Goal: Task Accomplishment & Management: Complete application form

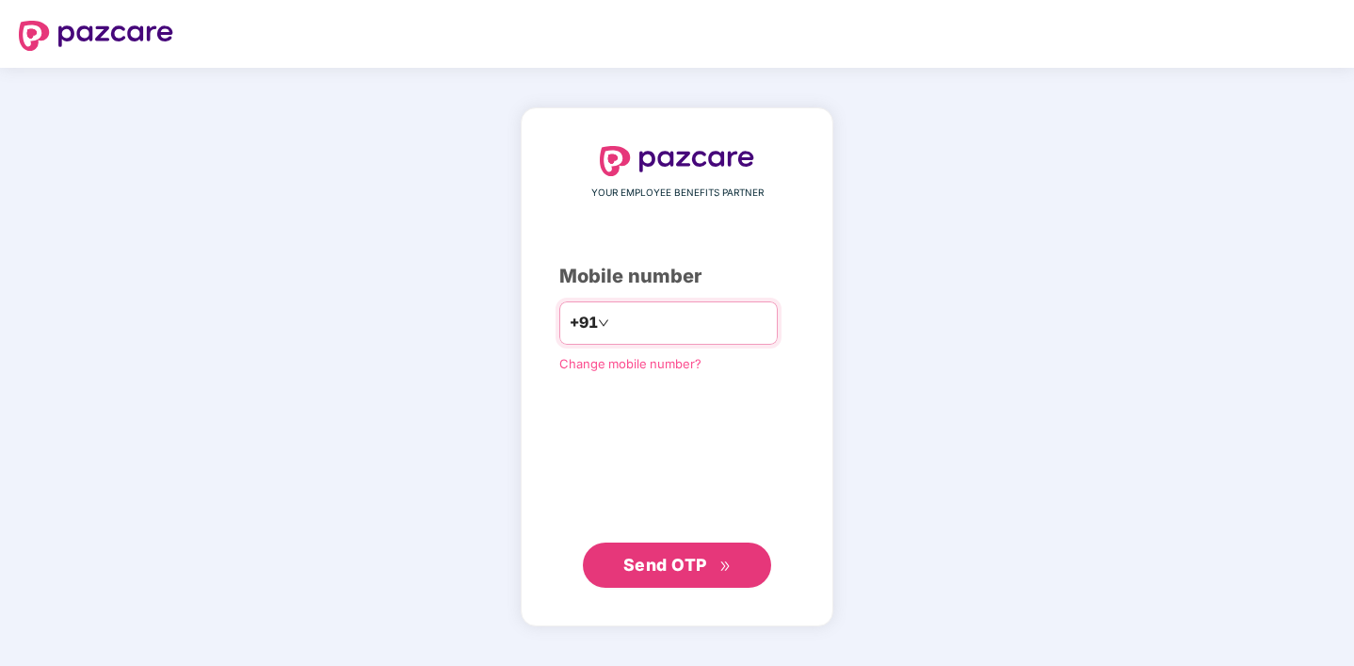
type input "**********"
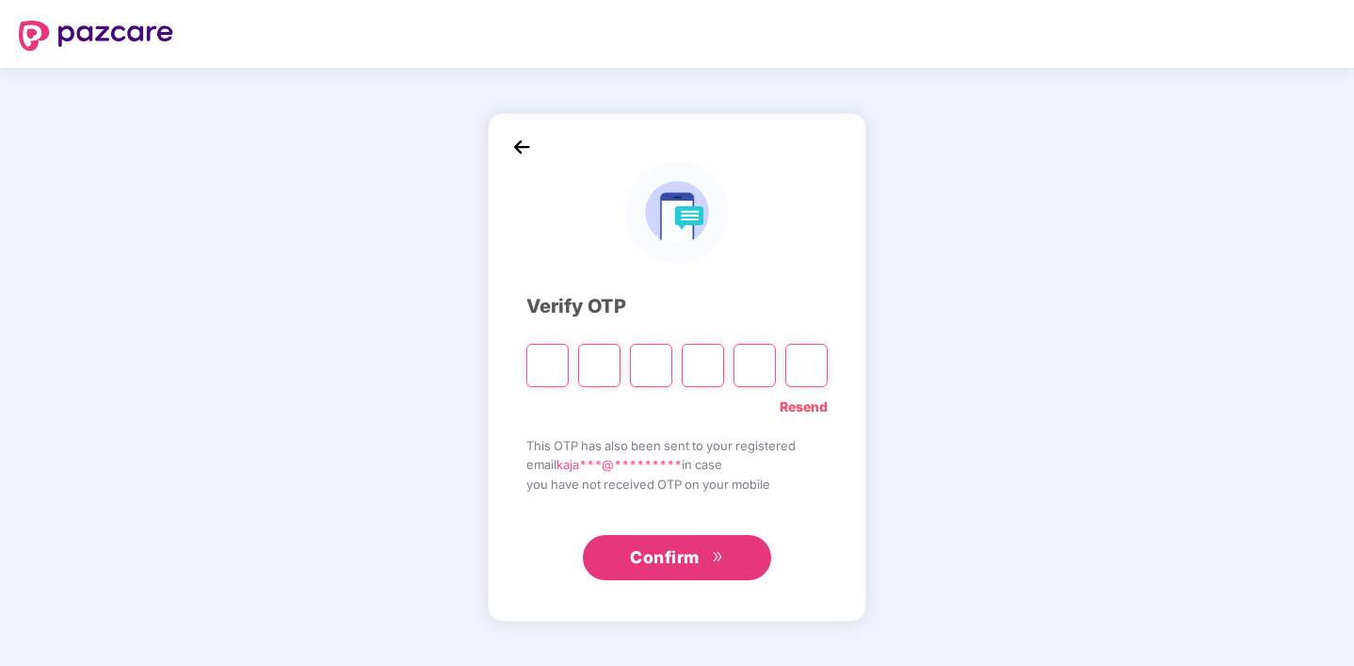
type input "*"
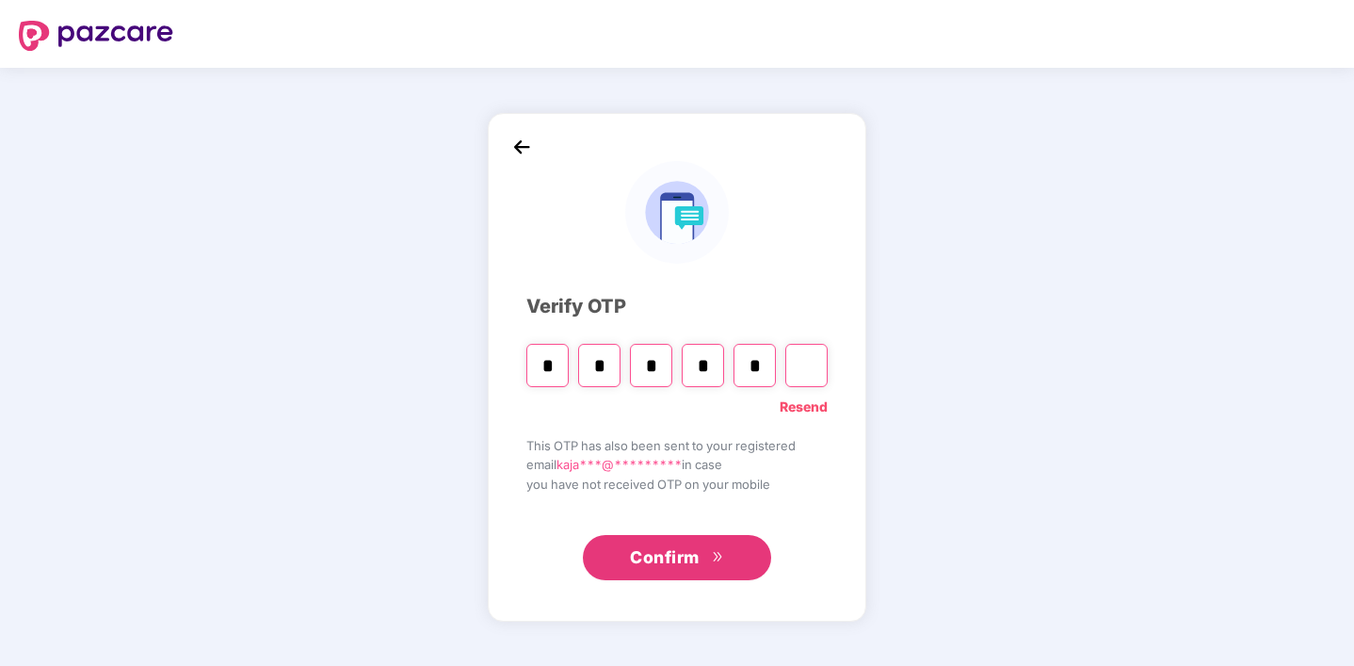
type input "*"
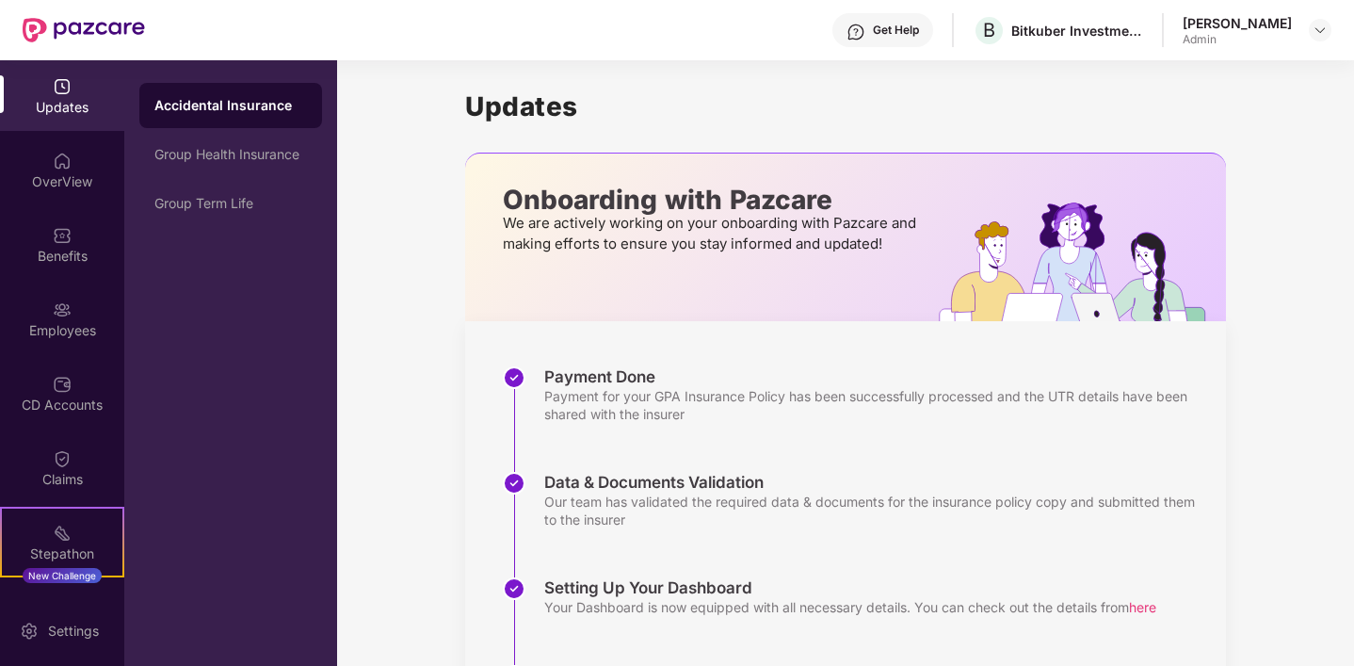
click at [72, 90] on div "Updates" at bounding box center [62, 95] width 124 height 71
click at [1303, 33] on div "Kajal Nagar Admin" at bounding box center [1257, 30] width 149 height 33
click at [1313, 33] on img at bounding box center [1320, 30] width 15 height 15
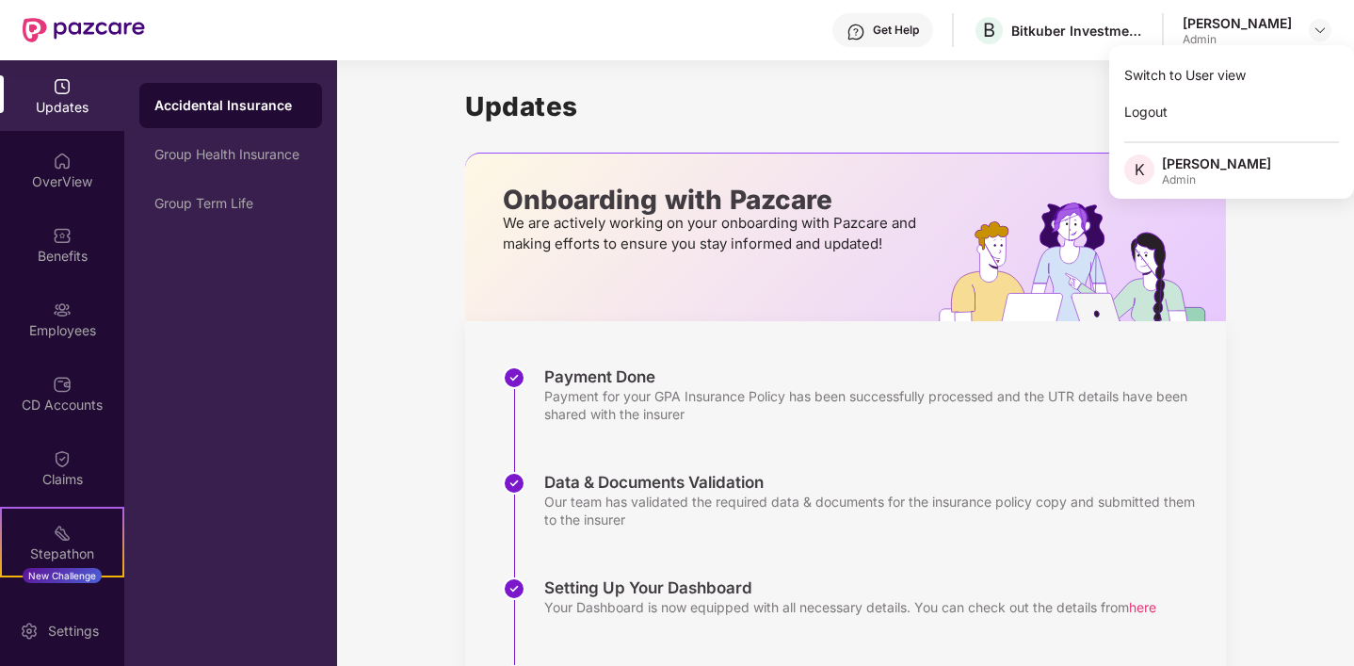
click at [768, 123] on div "Updates Onboarding with Pazcare We are actively working on your onboarding with…" at bounding box center [845, 418] width 761 height 716
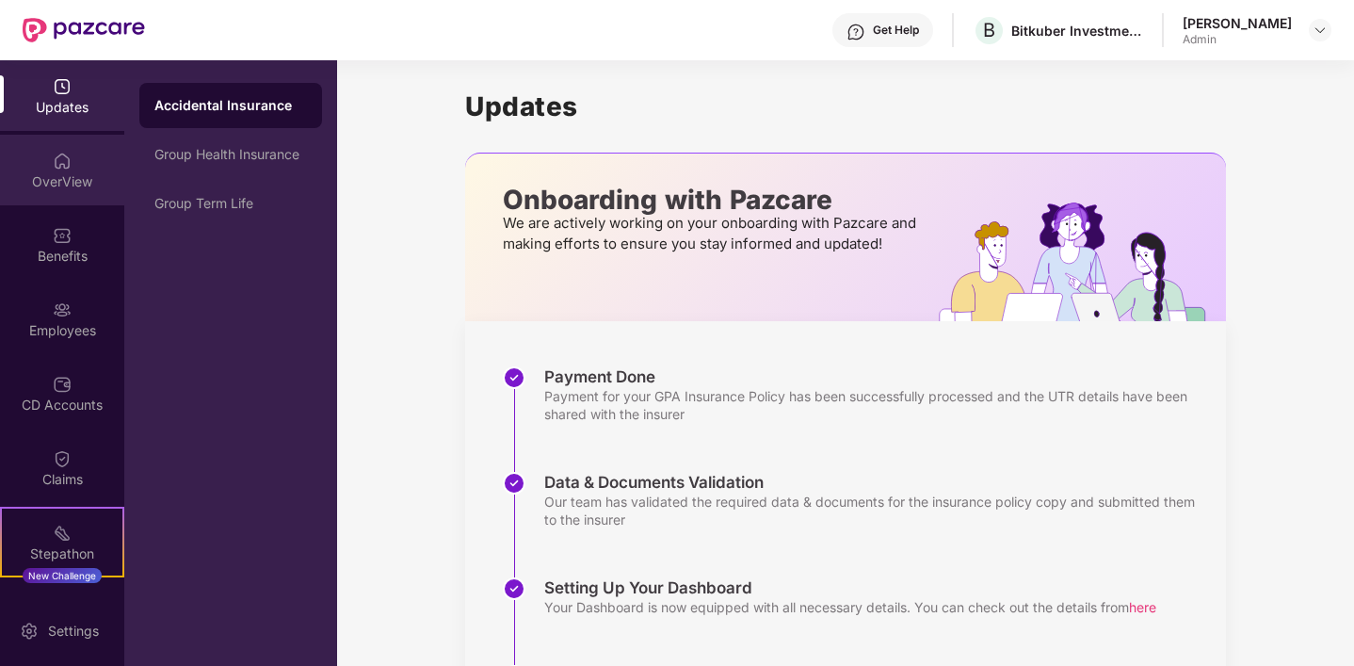
click at [59, 169] on img at bounding box center [62, 161] width 19 height 19
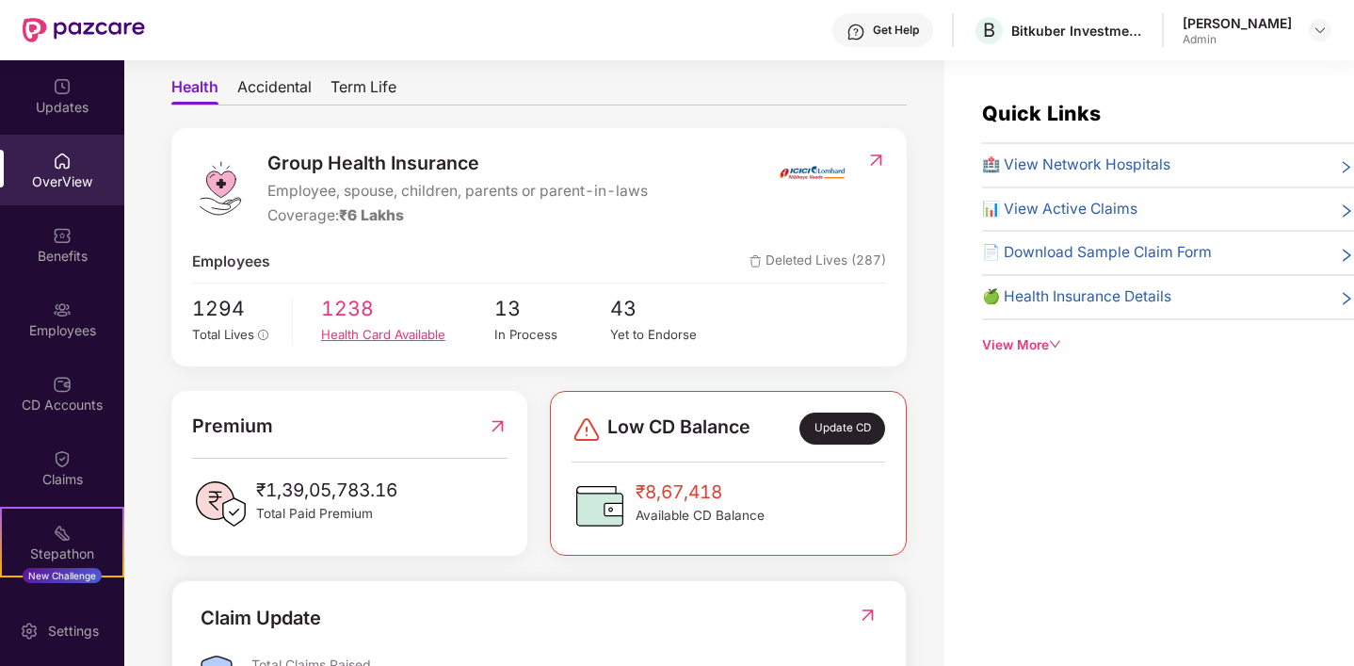
scroll to position [171, 0]
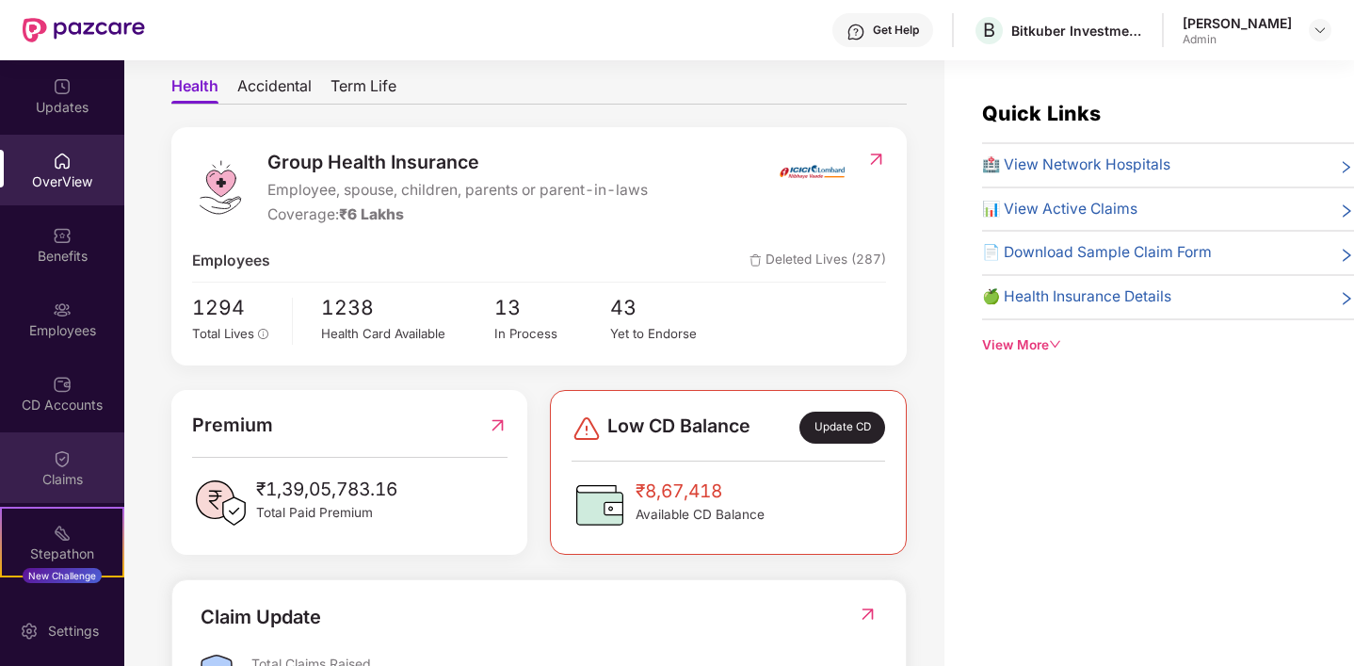
click at [32, 481] on div "Claims" at bounding box center [62, 479] width 124 height 19
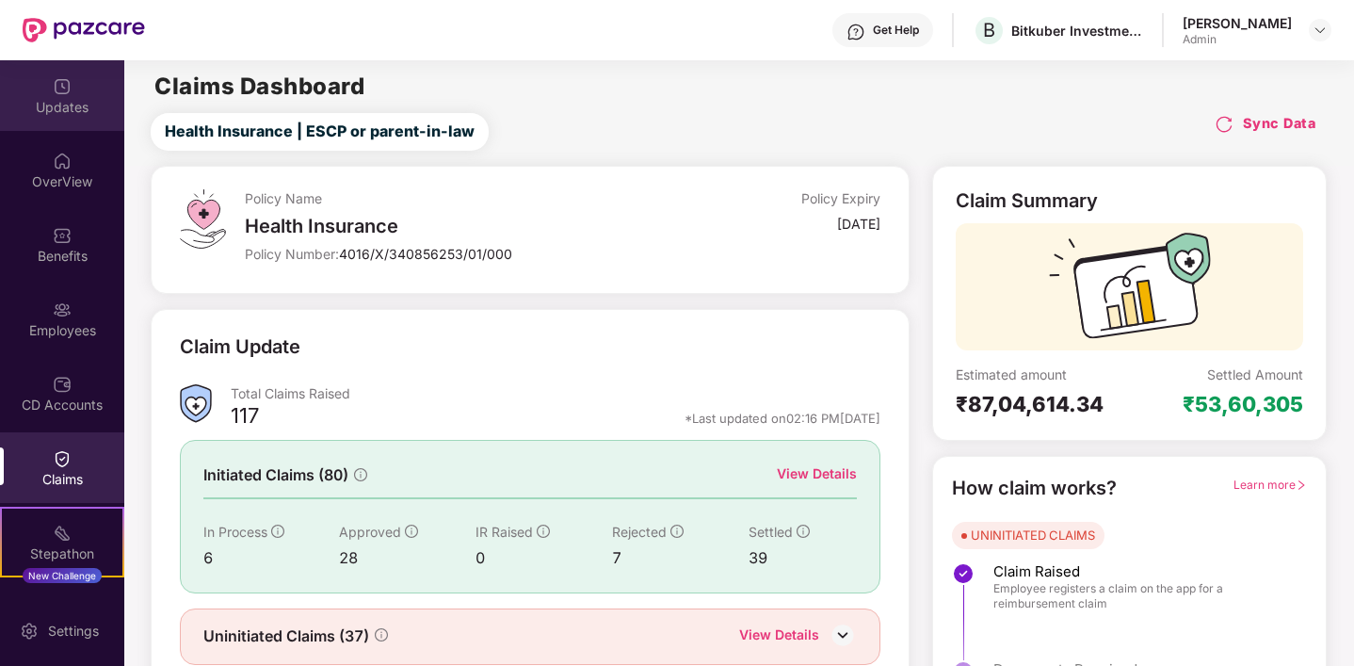
click at [88, 95] on div "Updates" at bounding box center [62, 95] width 124 height 71
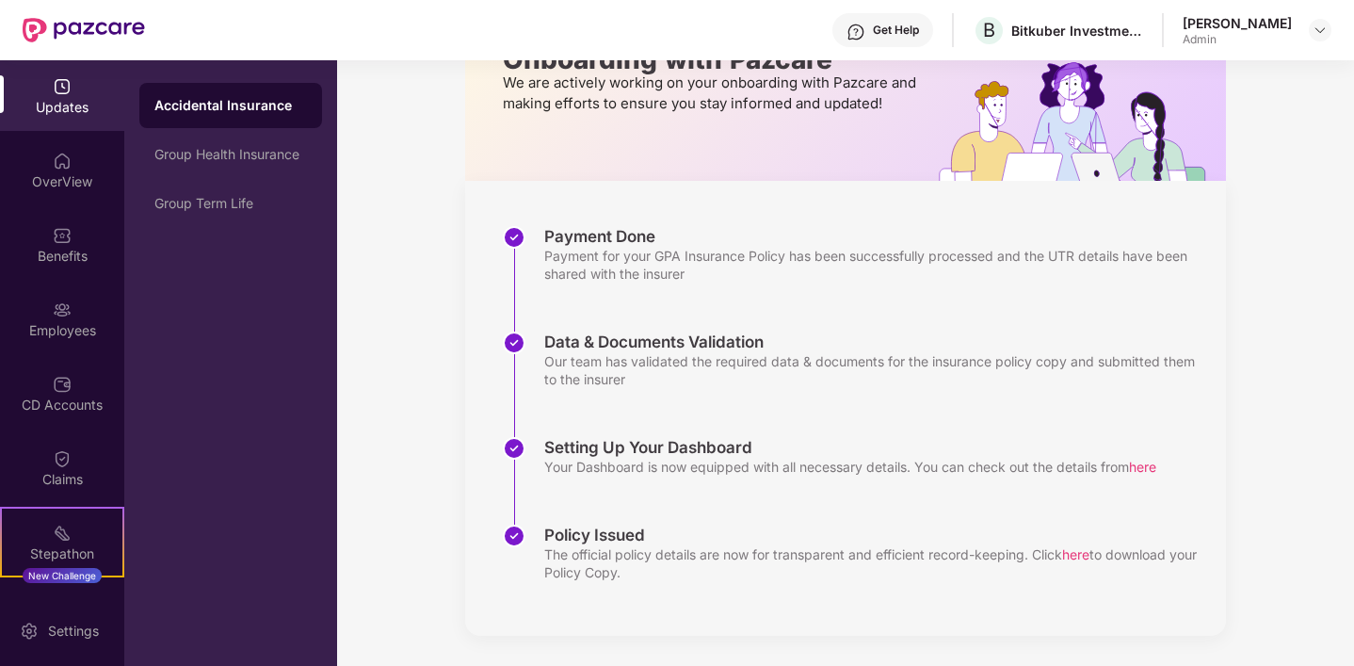
scroll to position [0, 0]
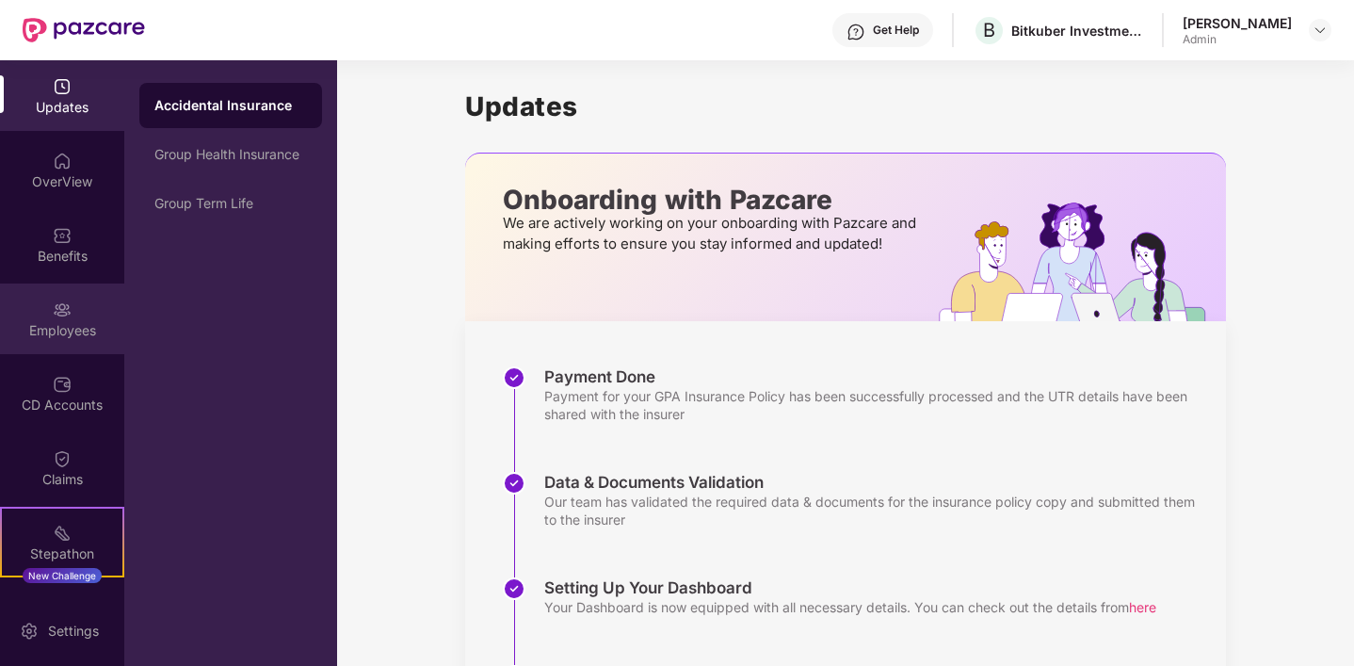
click at [65, 315] on img at bounding box center [62, 309] width 19 height 19
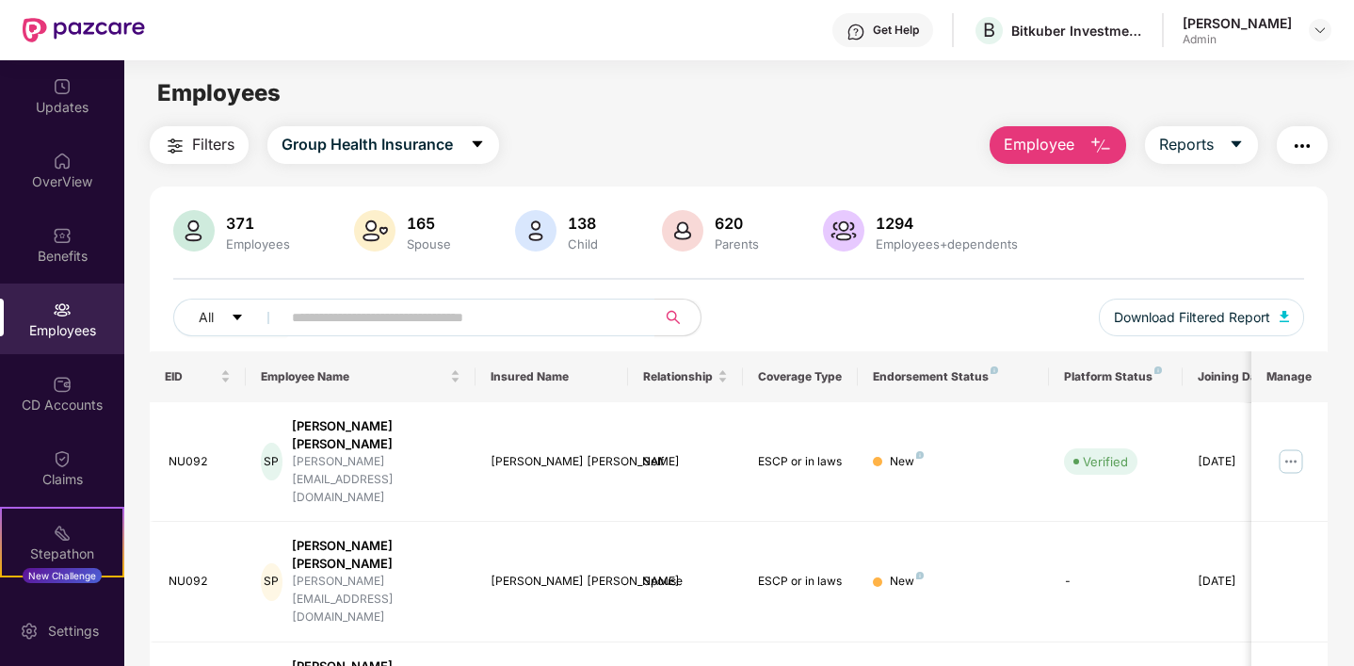
click at [1091, 139] on img "button" at bounding box center [1101, 146] width 23 height 23
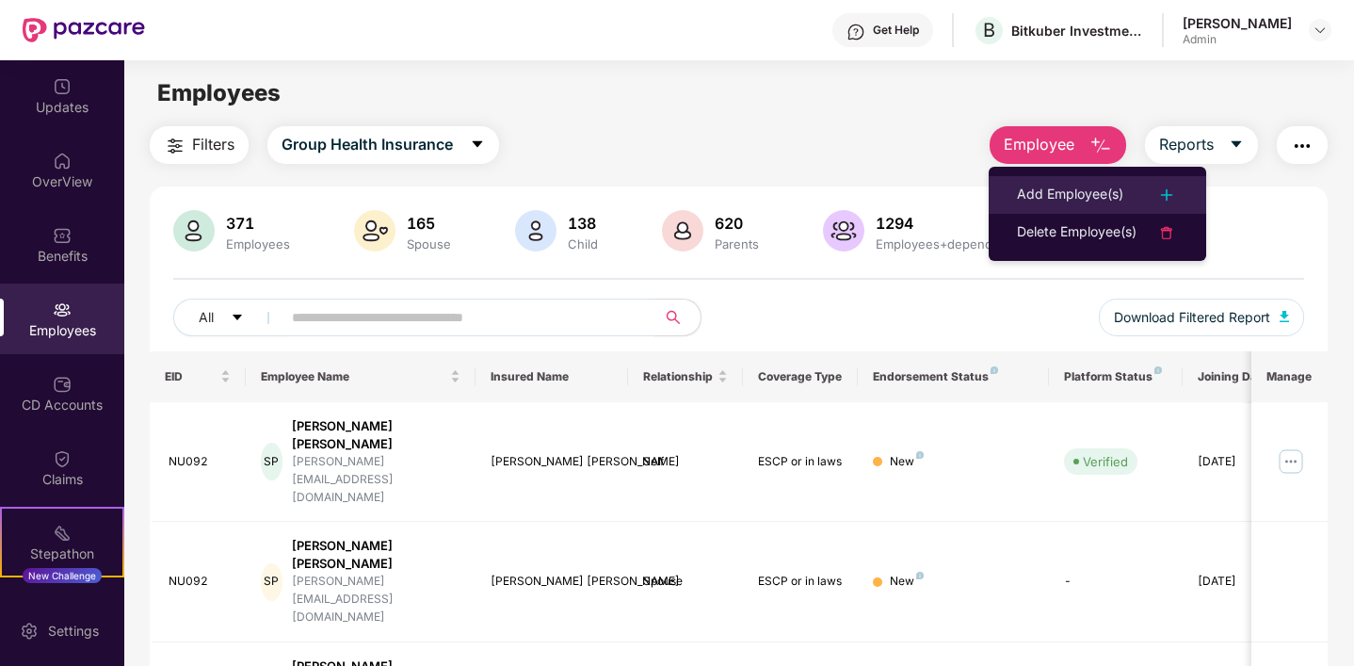
click at [1106, 200] on div "Add Employee(s)" at bounding box center [1070, 195] width 106 height 23
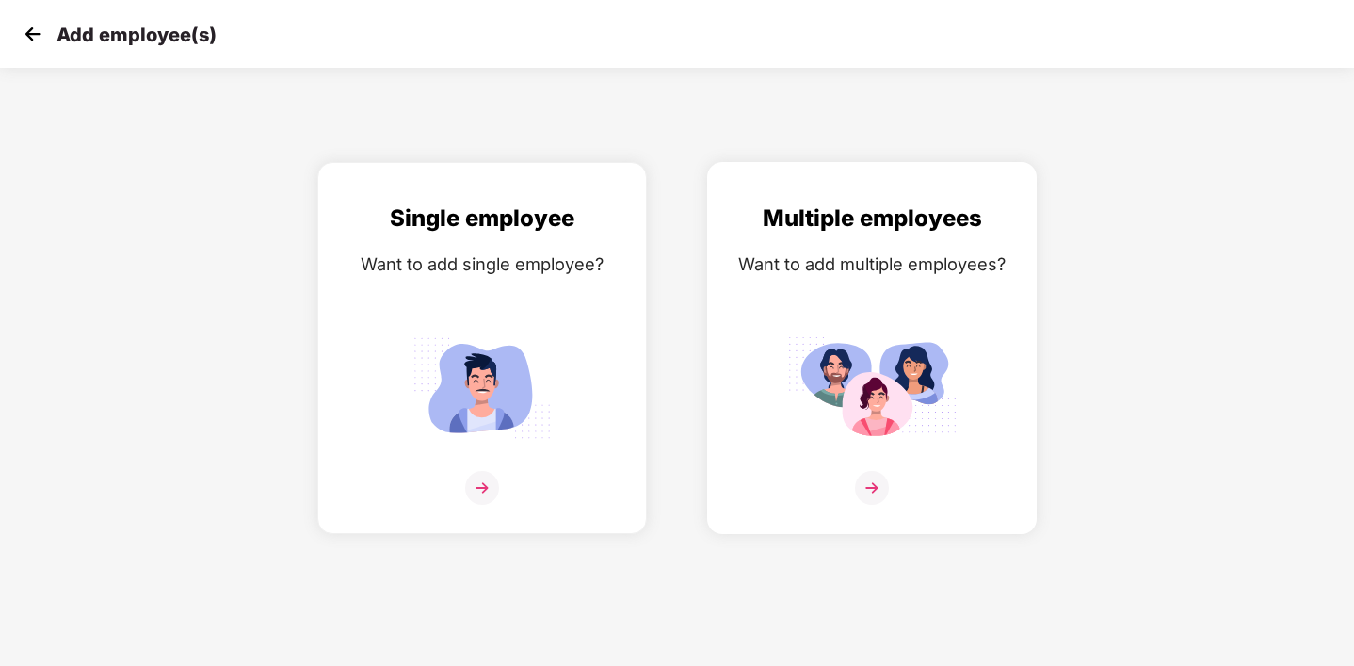
click at [866, 480] on img at bounding box center [872, 488] width 34 height 34
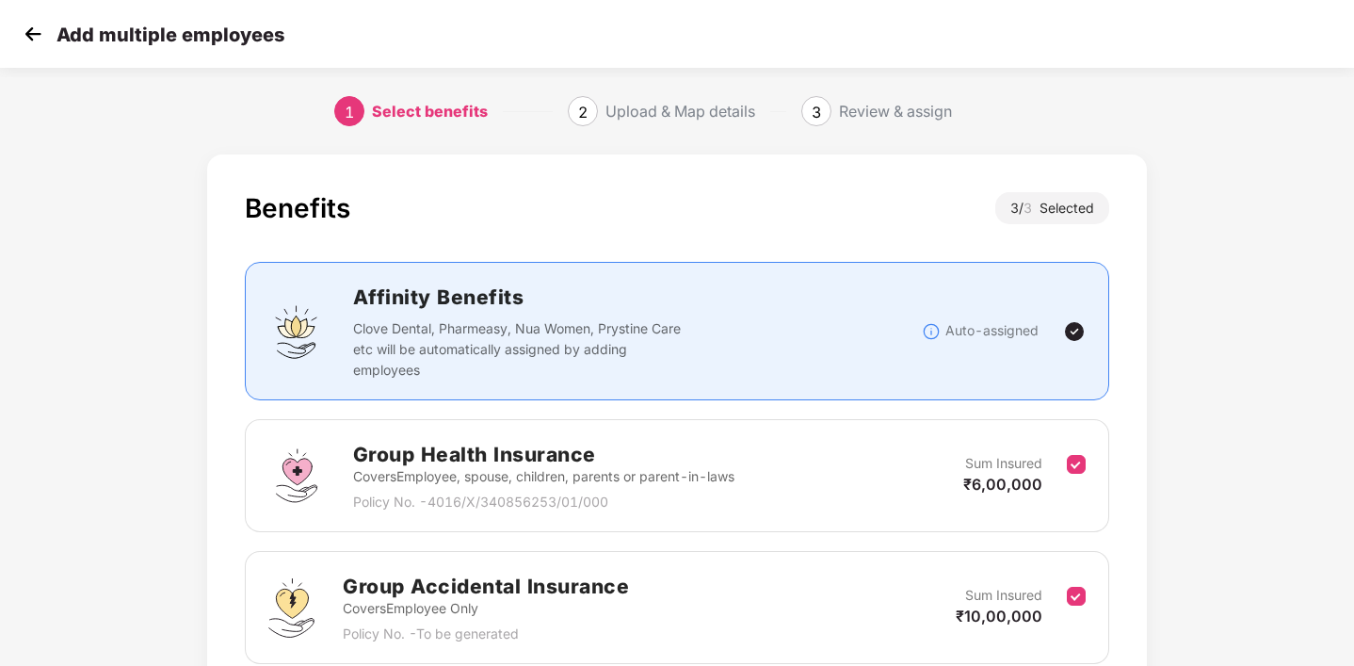
scroll to position [293, 0]
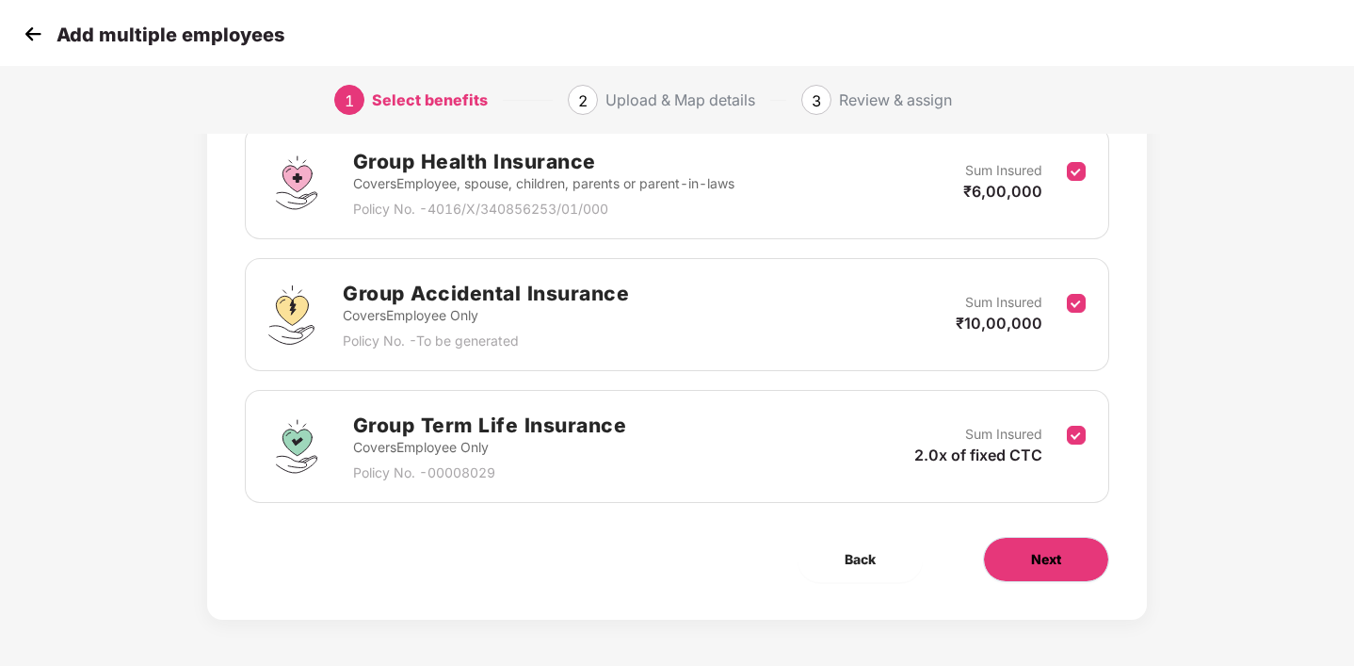
click at [1038, 554] on span "Next" at bounding box center [1046, 559] width 30 height 21
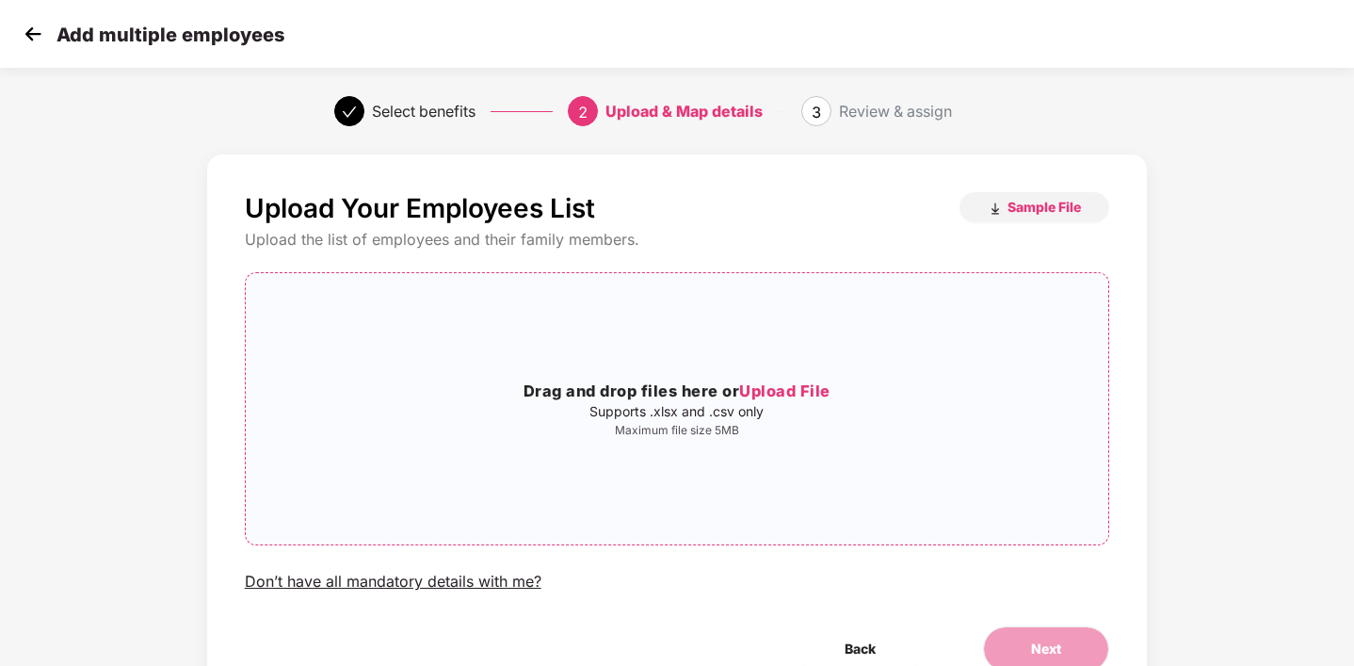
click at [756, 397] on span "Upload File" at bounding box center [784, 390] width 91 height 19
